Goal: Entertainment & Leisure: Consume media (video, audio)

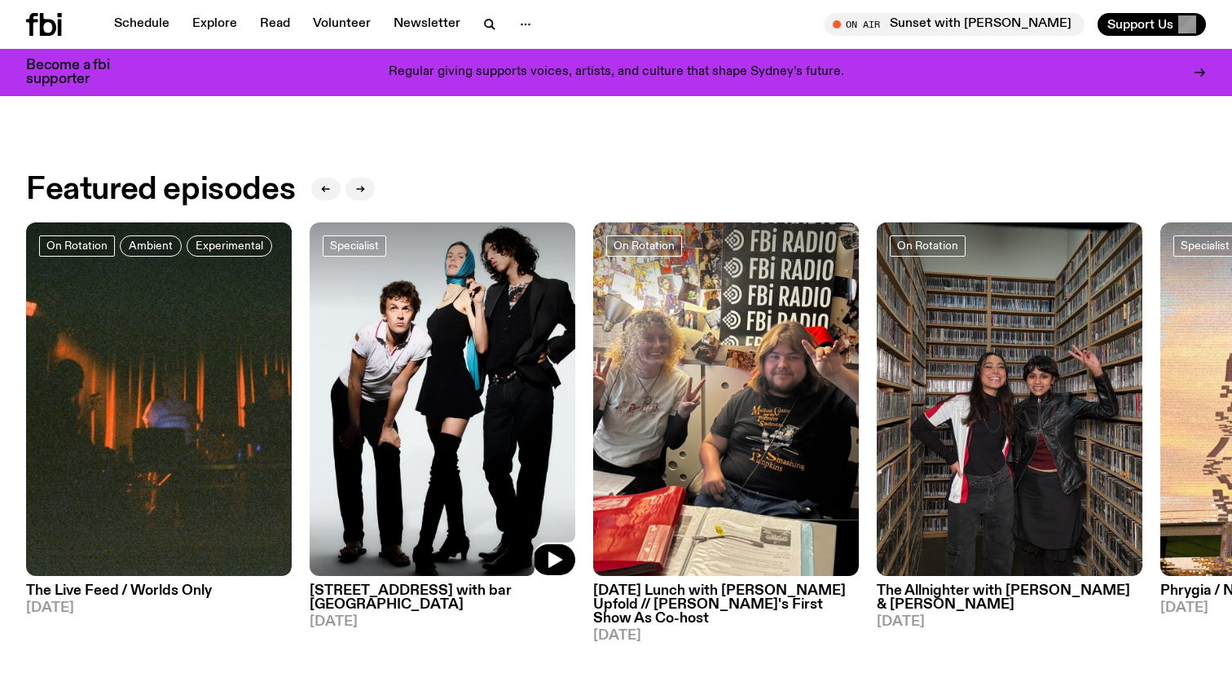
scroll to position [711, 0]
click at [374, 457] on img at bounding box center [443, 399] width 266 height 354
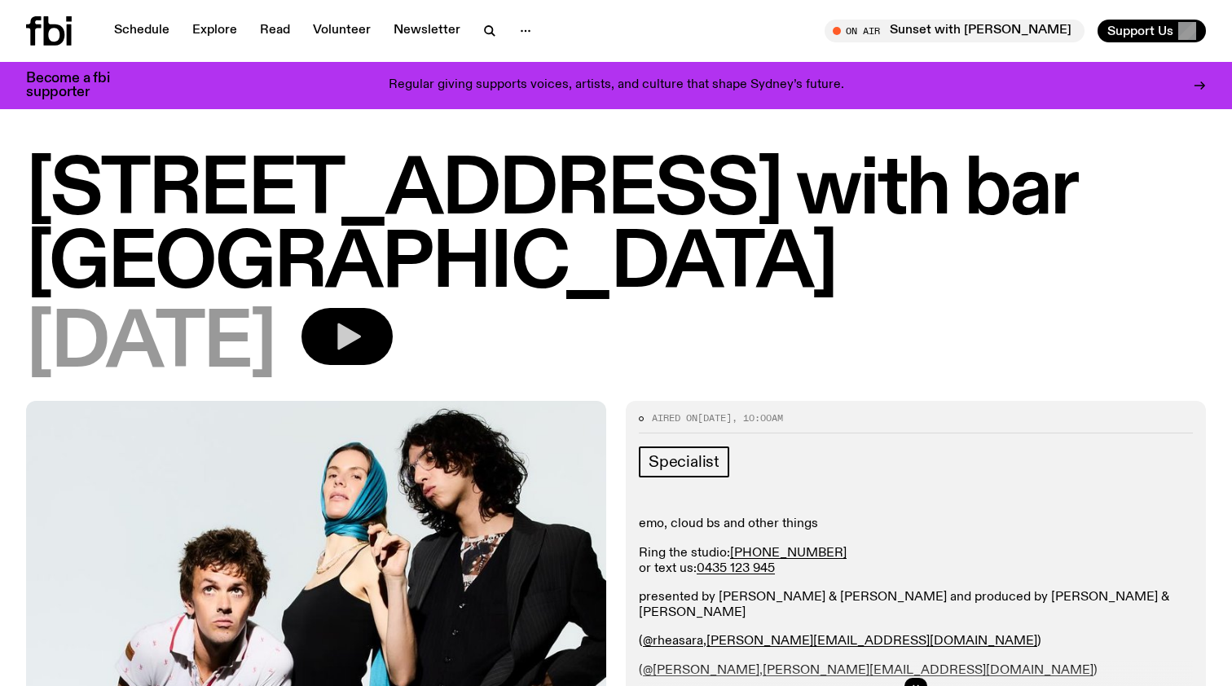
click at [363, 320] on icon "button" at bounding box center [347, 336] width 33 height 33
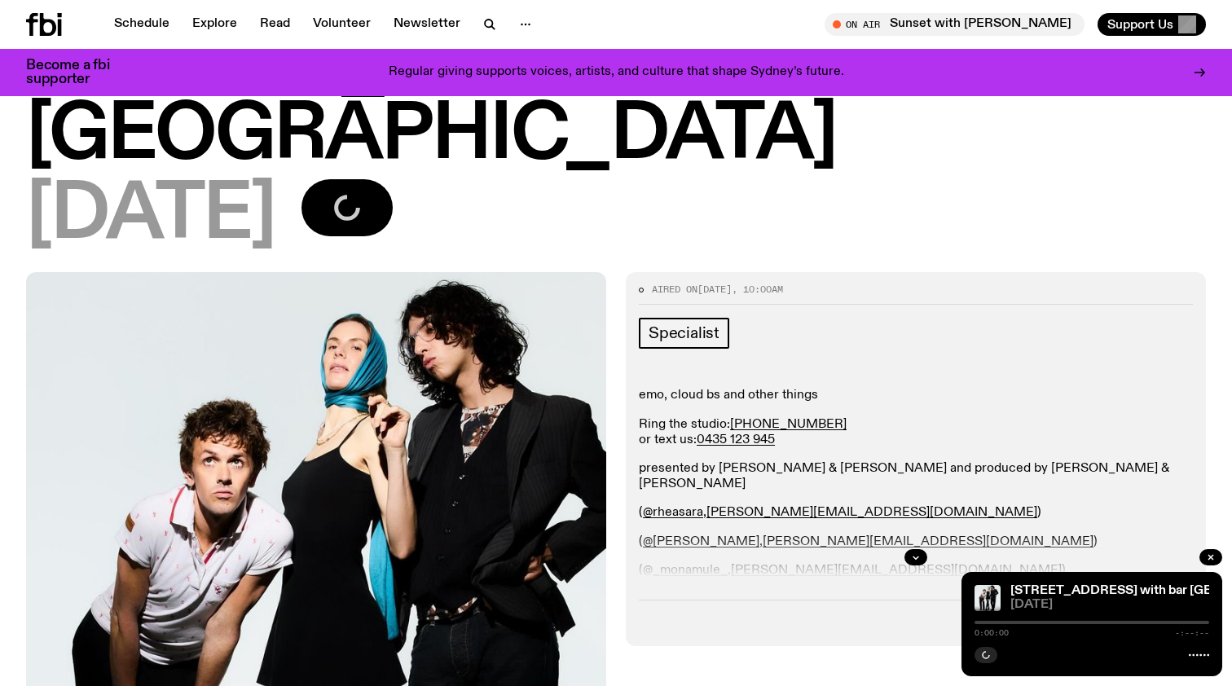
scroll to position [123, 0]
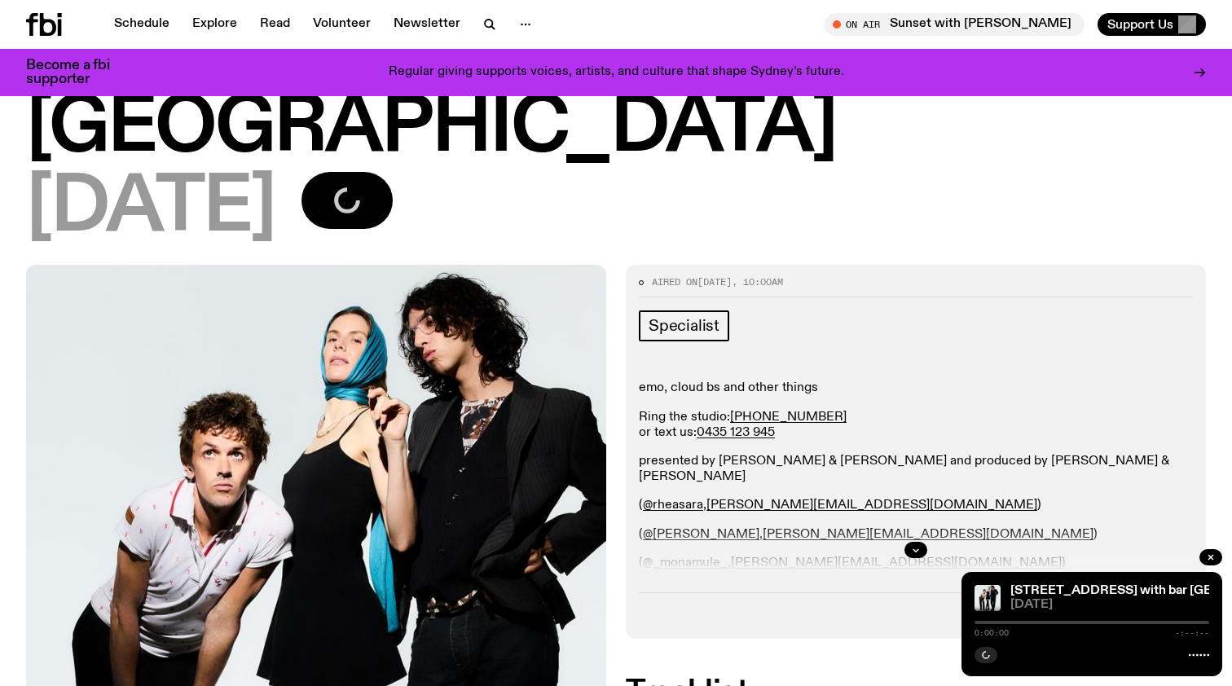
click at [642, 454] on p "presented by Rhea Thomas & Patrick McKenzie and produced by Mona Maguire & Tom …" at bounding box center [916, 469] width 554 height 31
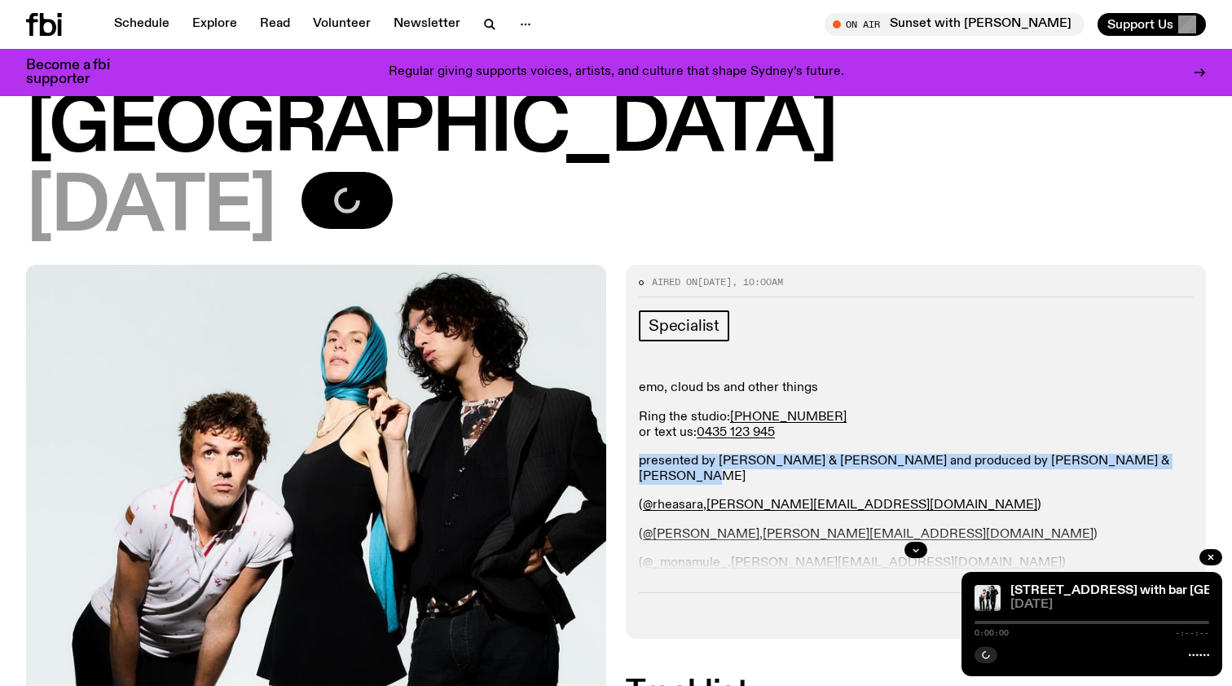
drag, startPoint x: 642, startPoint y: 381, endPoint x: 1162, endPoint y: 380, distance: 519.9
click at [1162, 454] on p "presented by Rhea Thomas & Patrick McKenzie and produced by Mona Maguire & Tom …" at bounding box center [916, 469] width 554 height 31
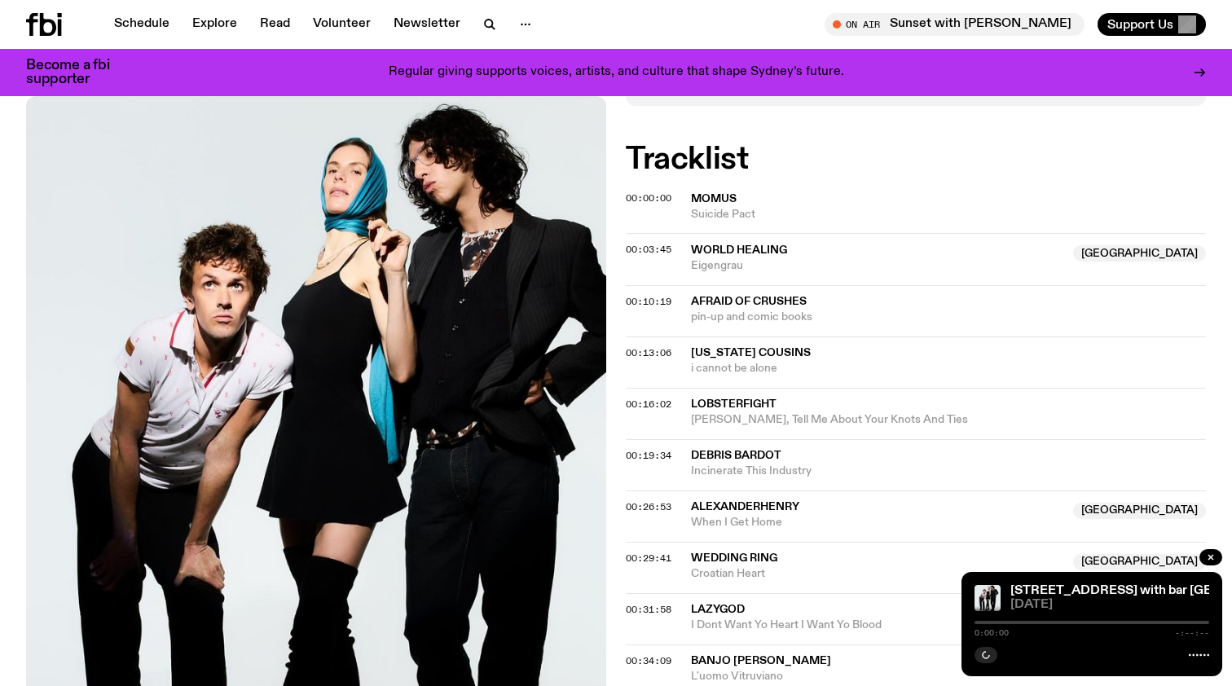
scroll to position [667, 0]
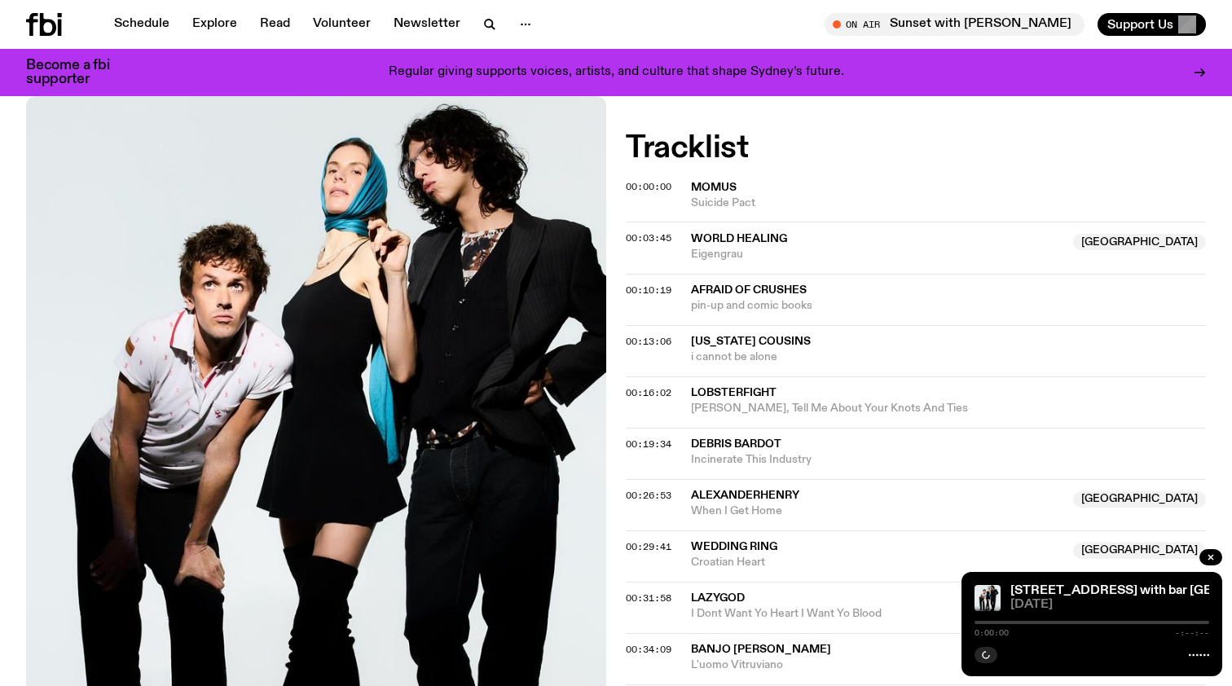
click at [782, 325] on div "00:10:19 afraid of crushes pin-up and comic books" at bounding box center [916, 350] width 580 height 51
click at [654, 284] on span "00:10:19" at bounding box center [649, 290] width 46 height 13
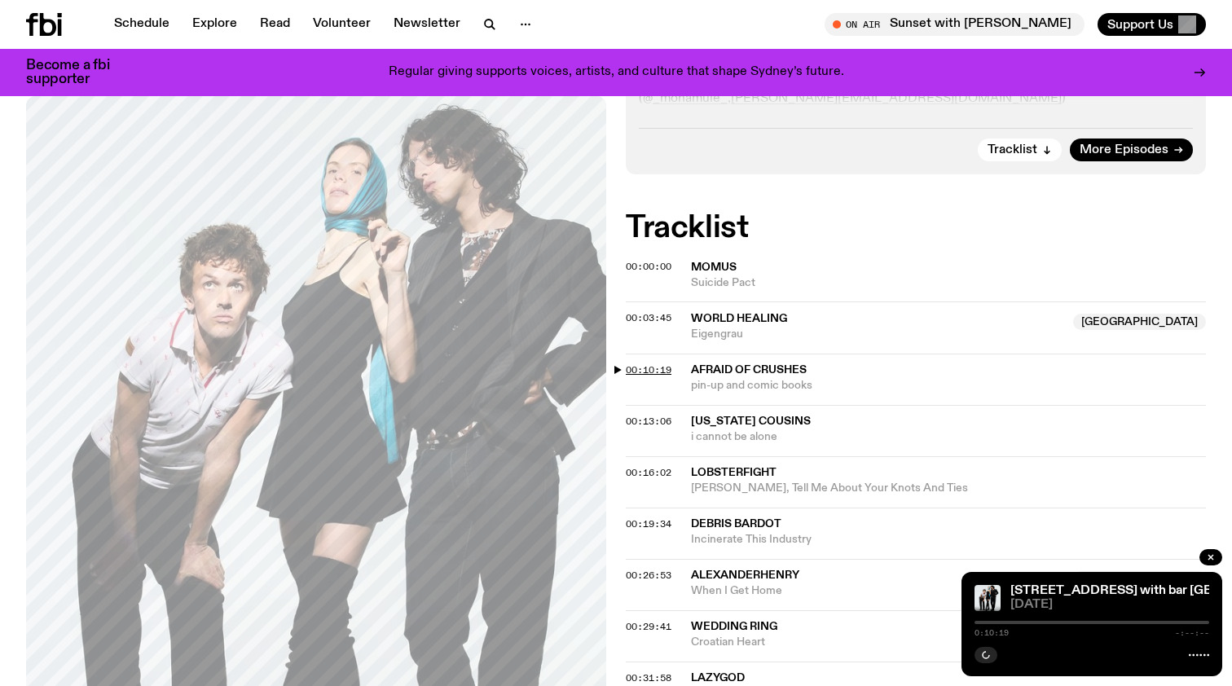
scroll to position [579, 0]
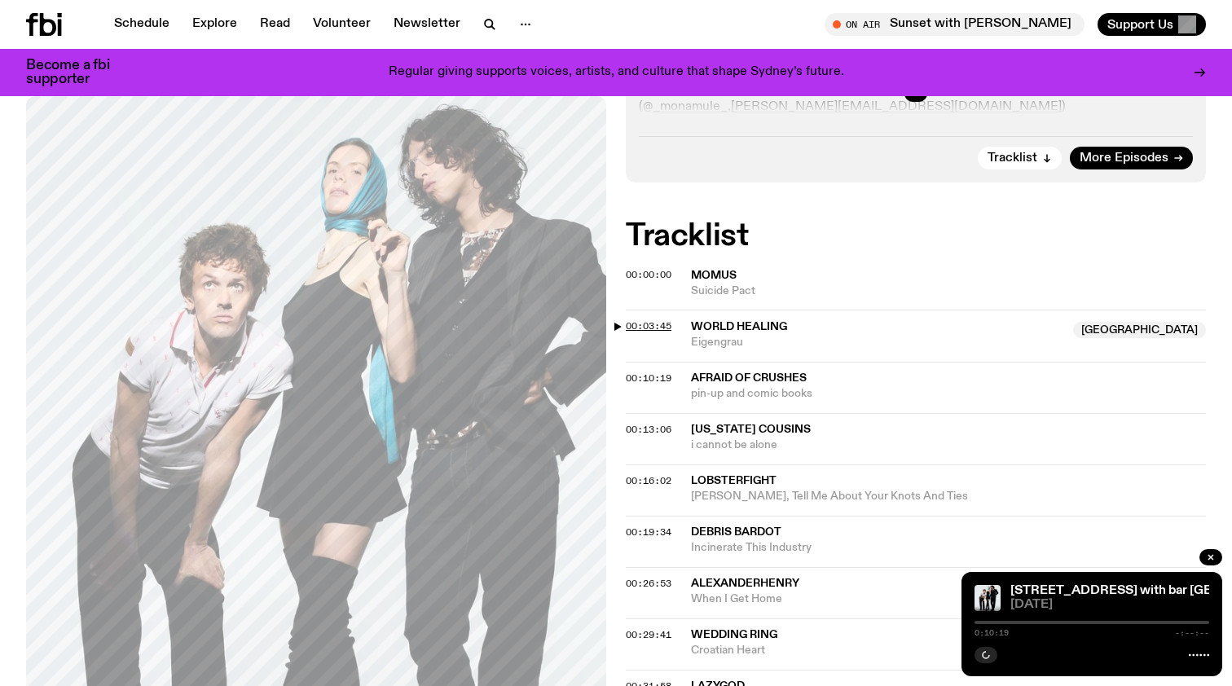
click at [636, 319] on span "00:03:45" at bounding box center [649, 325] width 46 height 13
click at [632, 268] on span "00:00:00" at bounding box center [649, 274] width 46 height 13
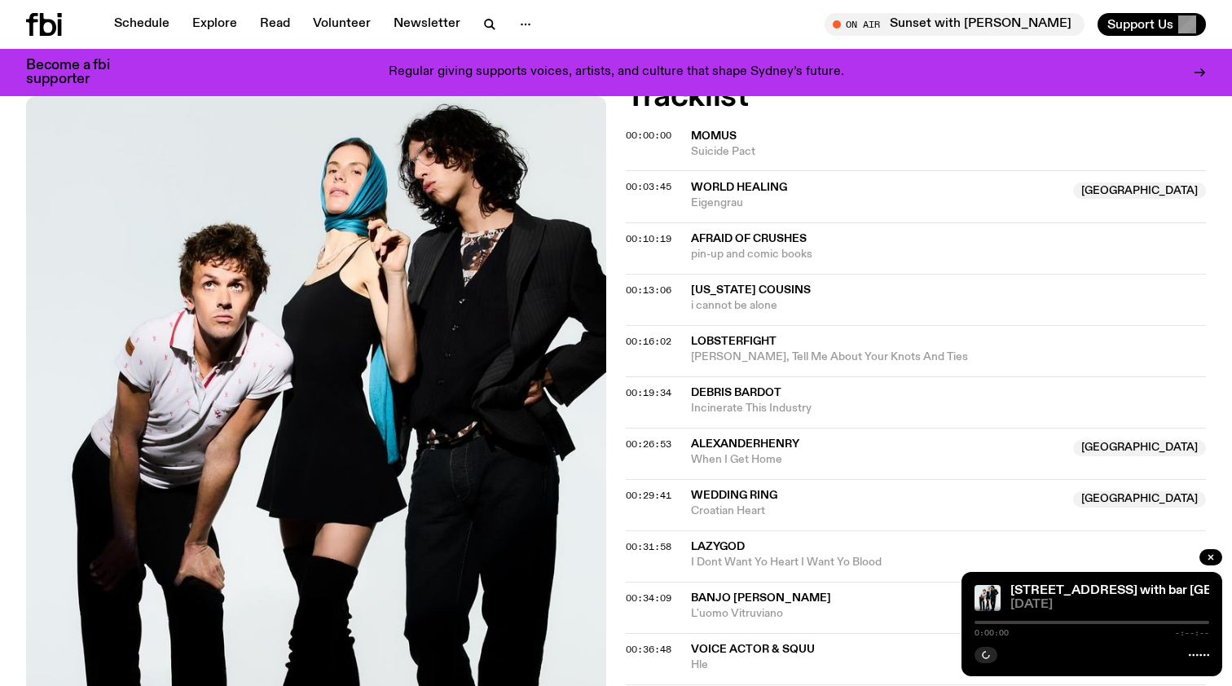
scroll to position [737, 0]
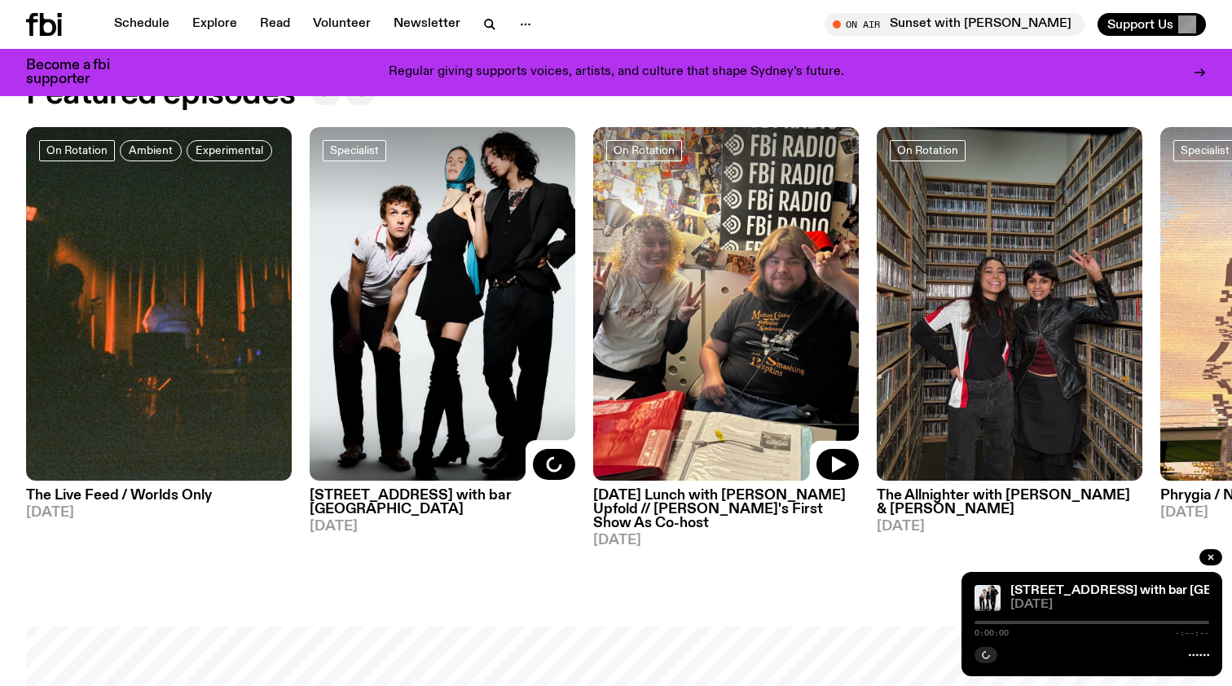
scroll to position [811, 0]
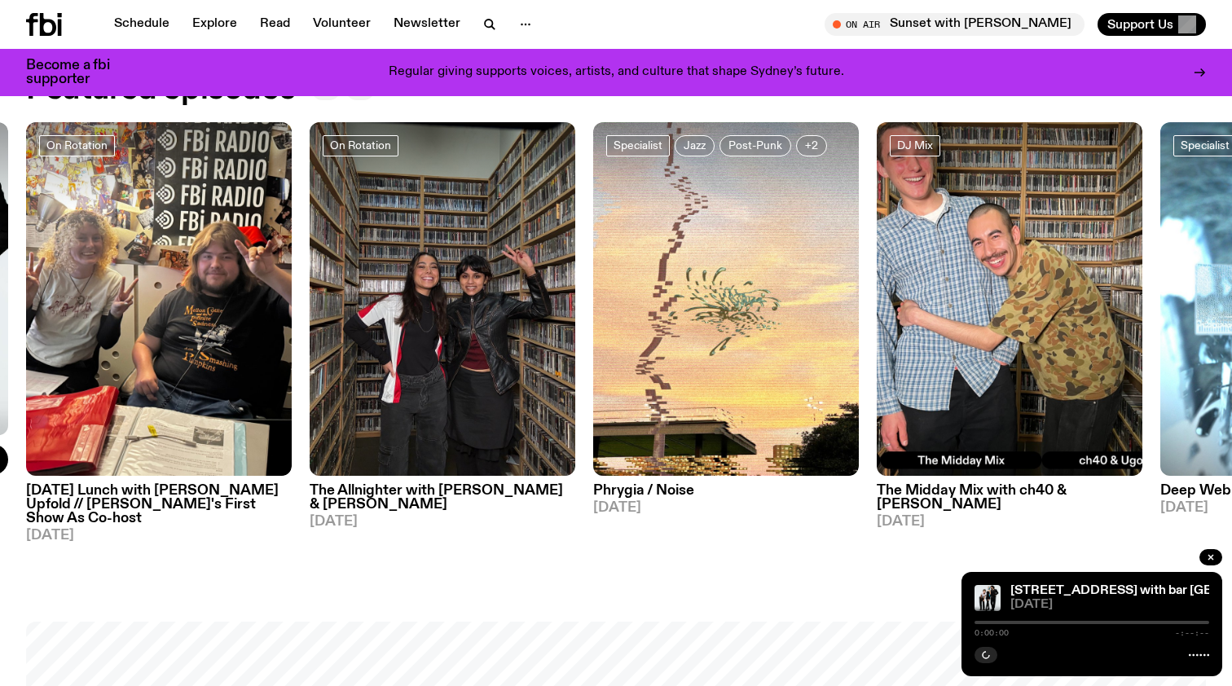
click at [462, 494] on h3 "The Allnighter with [PERSON_NAME] & [PERSON_NAME]" at bounding box center [443, 498] width 266 height 28
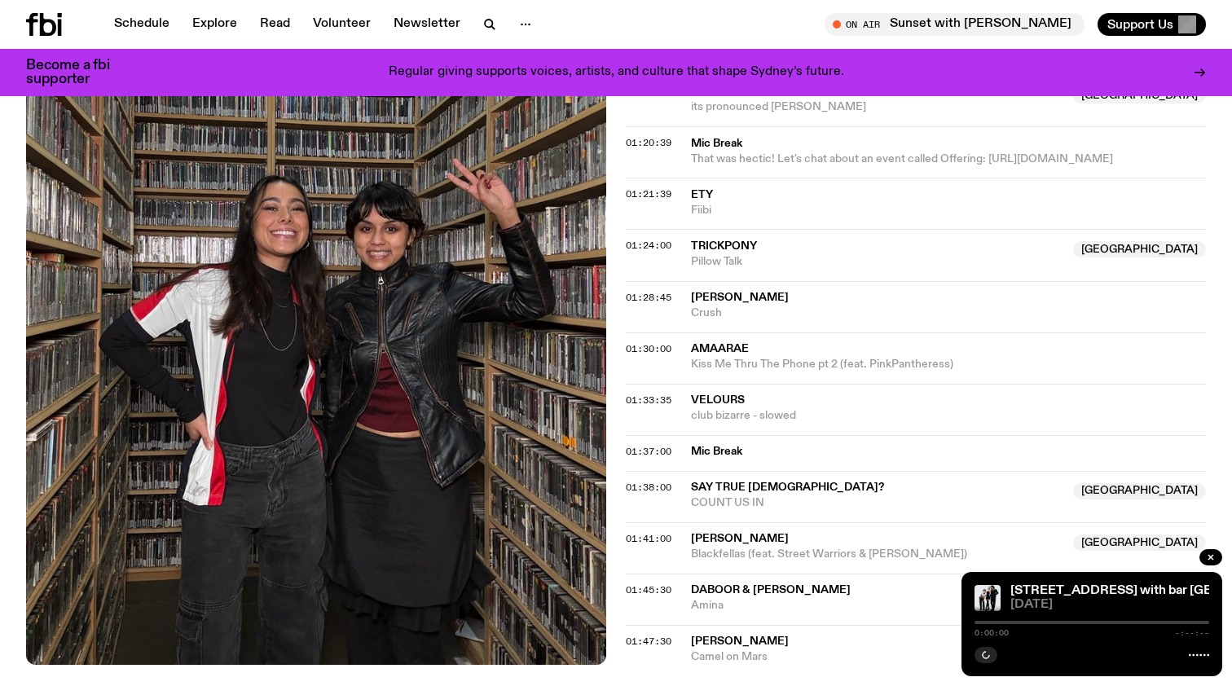
scroll to position [1972, 0]
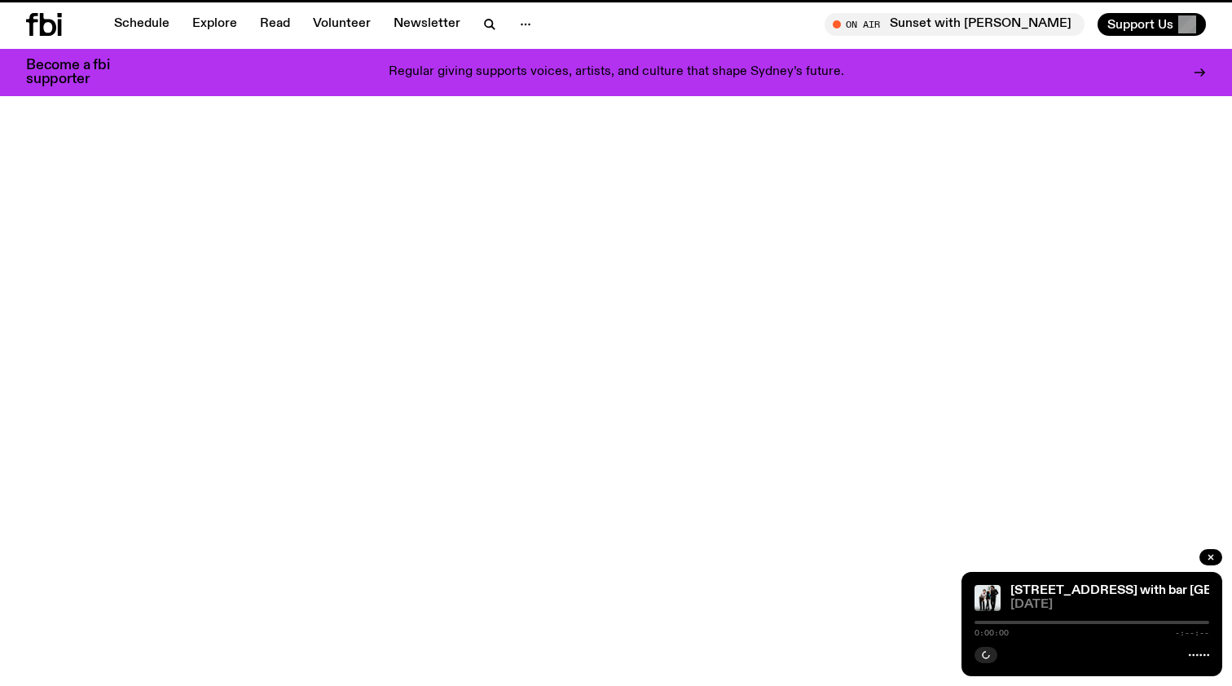
scroll to position [811, 0]
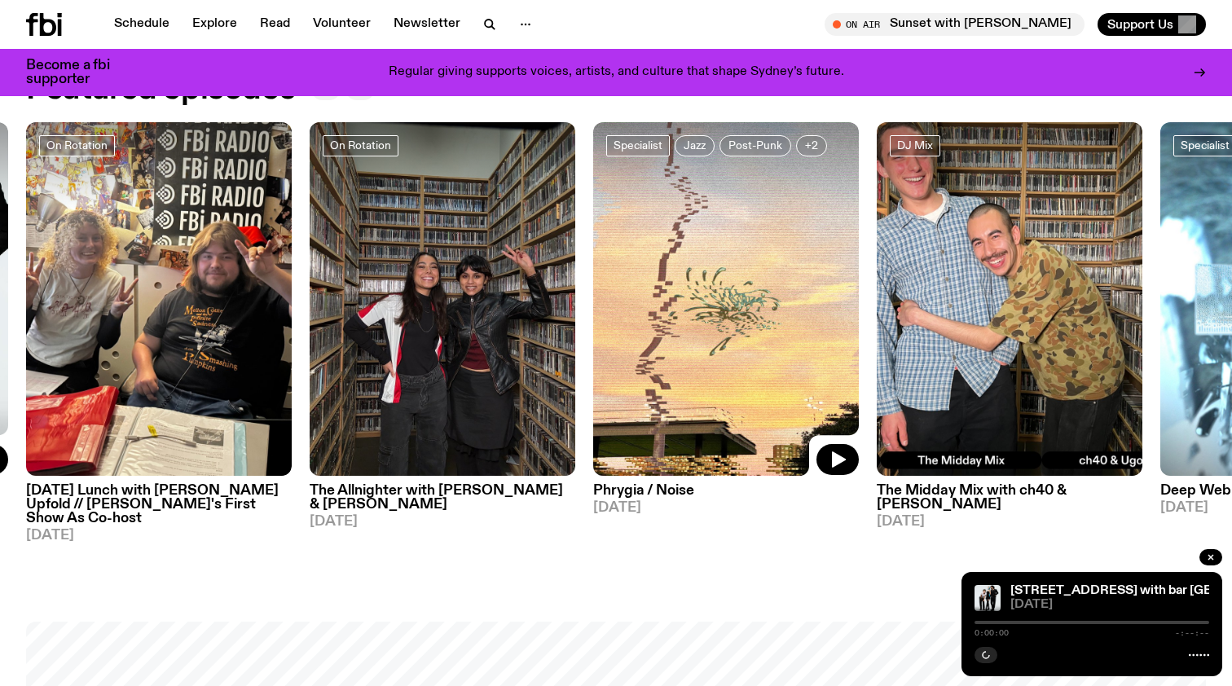
click at [632, 386] on img at bounding box center [726, 299] width 266 height 354
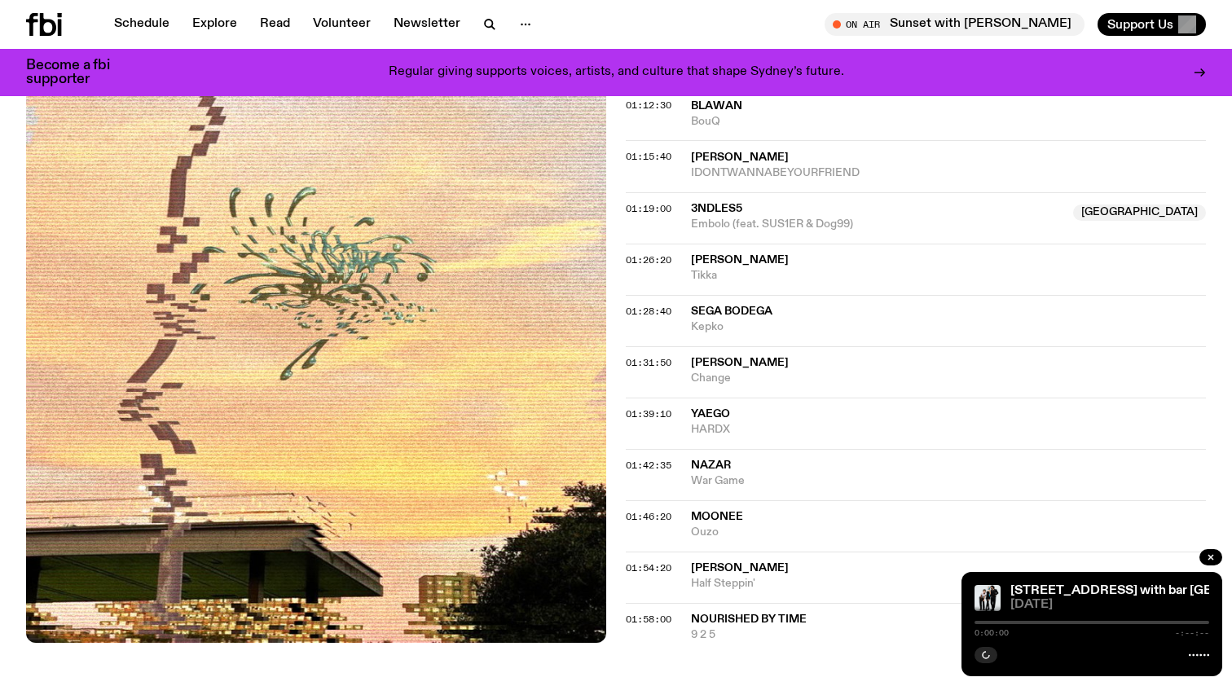
scroll to position [1175, 0]
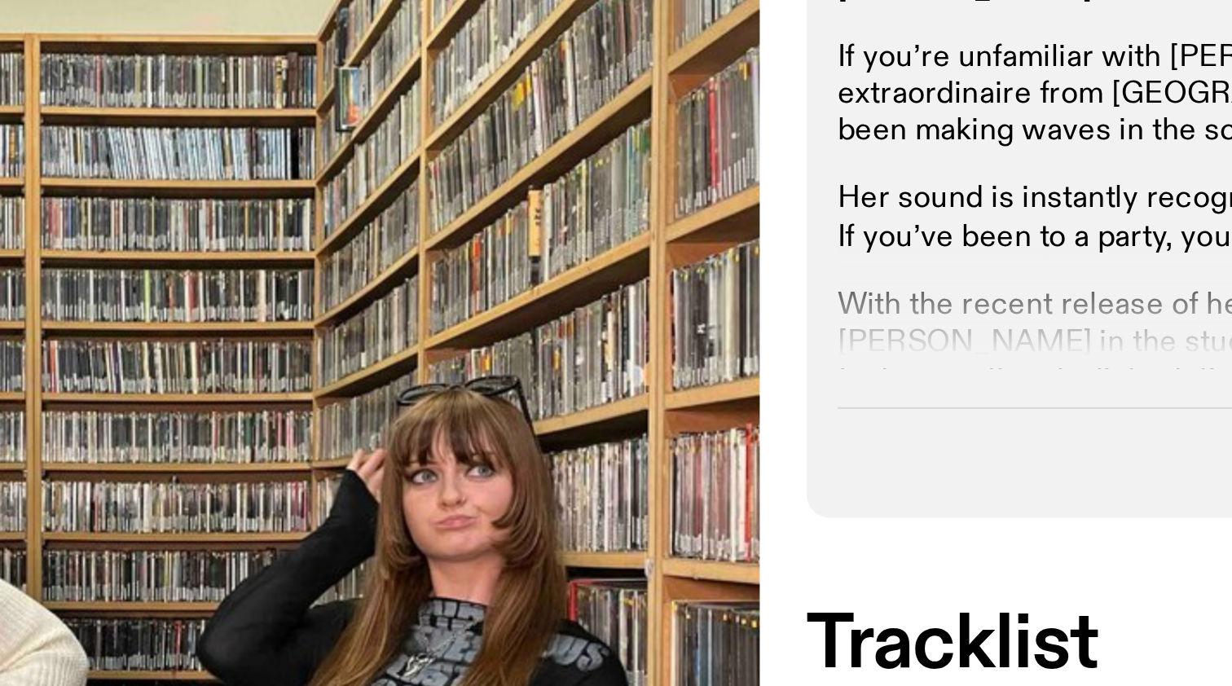
scroll to position [290, 0]
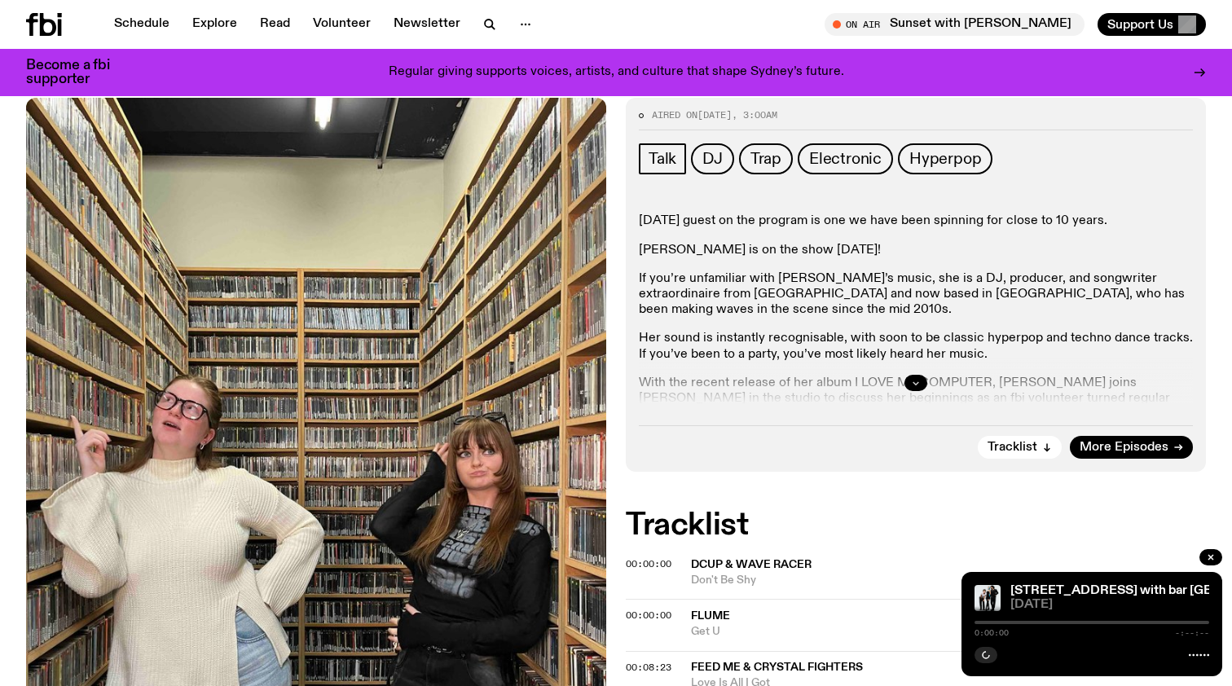
click at [912, 378] on icon "button" at bounding box center [916, 383] width 10 height 10
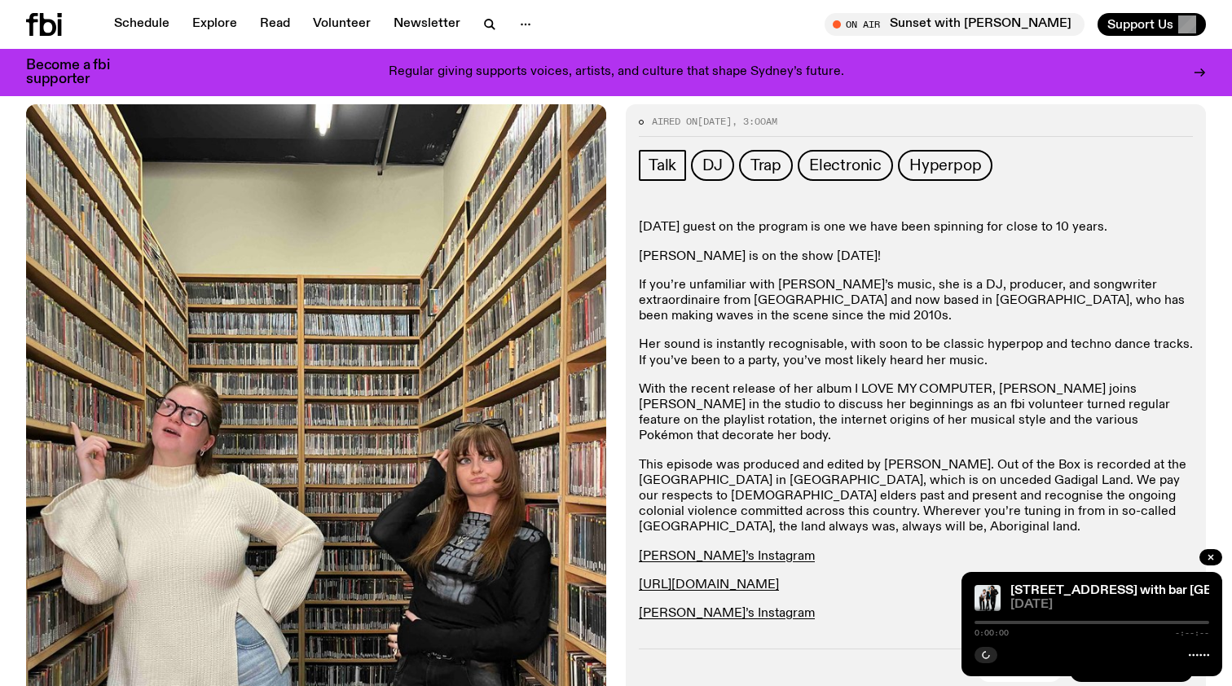
scroll to position [235, 0]
